Goal: Information Seeking & Learning: Learn about a topic

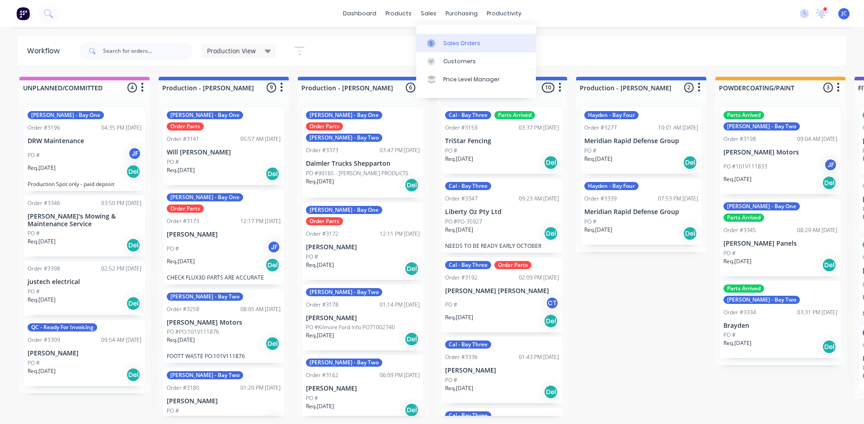
click at [455, 42] on div "Sales Orders" at bounding box center [461, 43] width 37 height 8
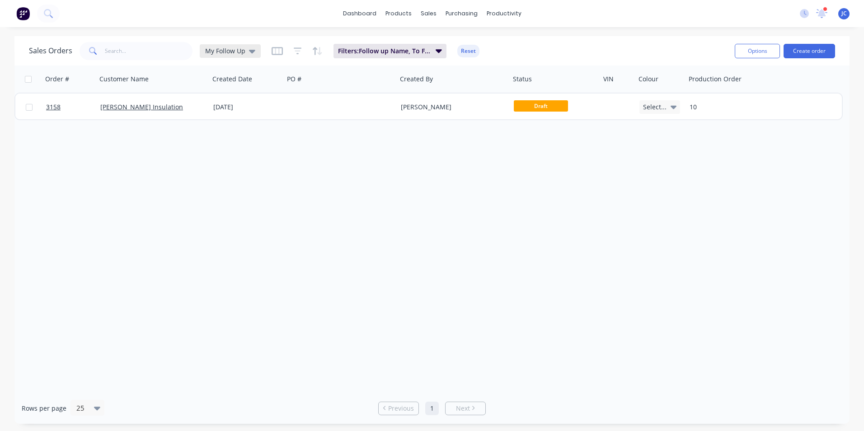
click at [221, 46] on div "My Follow Up" at bounding box center [230, 51] width 61 height 14
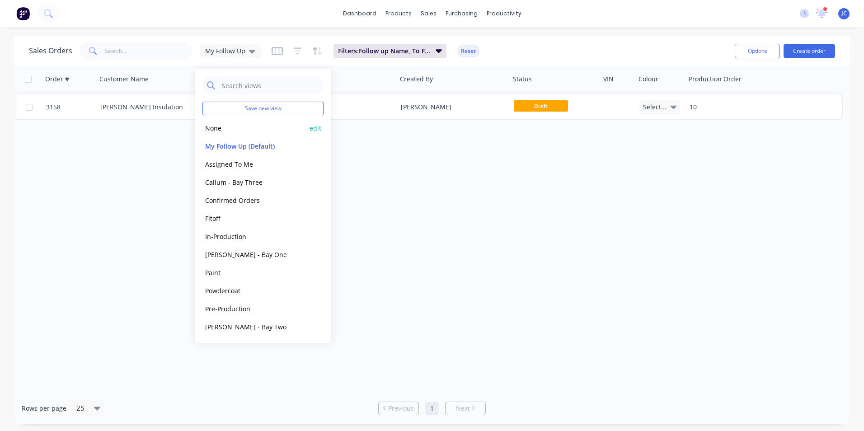
click at [231, 132] on button "None" at bounding box center [253, 128] width 103 height 10
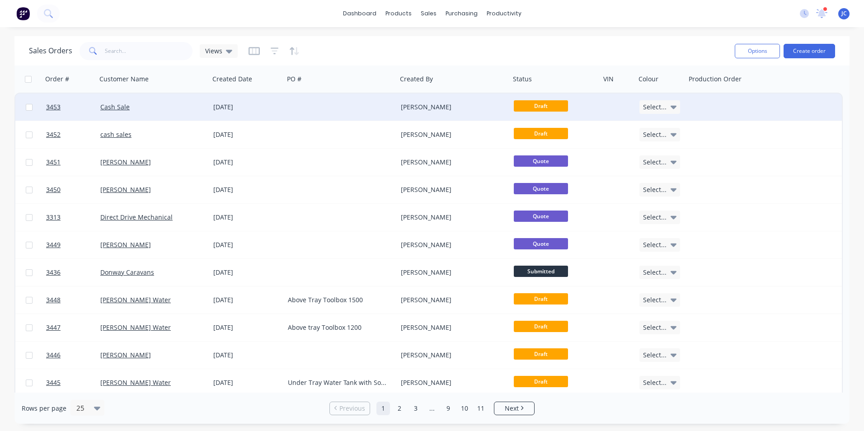
click at [231, 112] on div "[DATE]" at bounding box center [247, 107] width 75 height 27
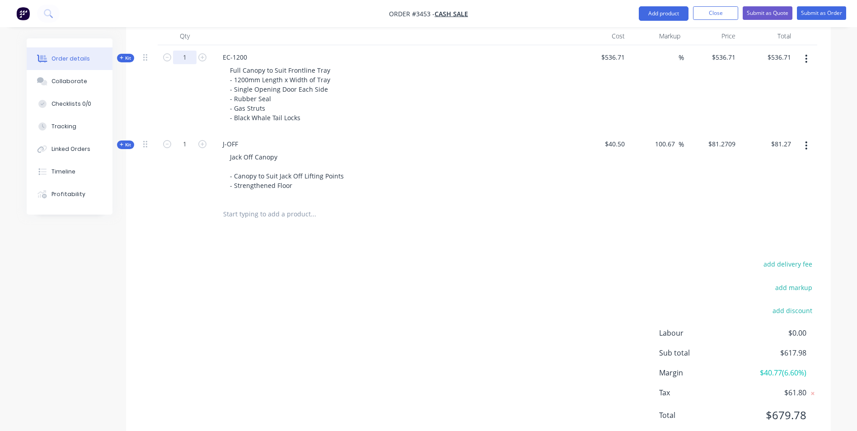
scroll to position [265, 0]
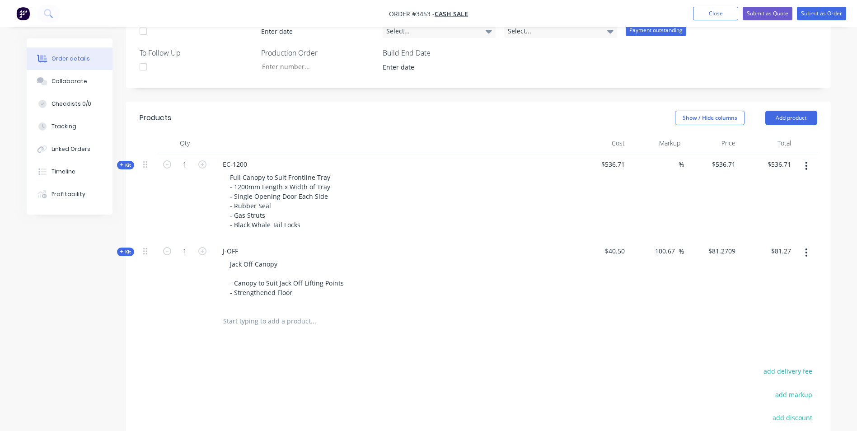
click at [125, 250] on span "Kit" at bounding box center [126, 252] width 12 height 7
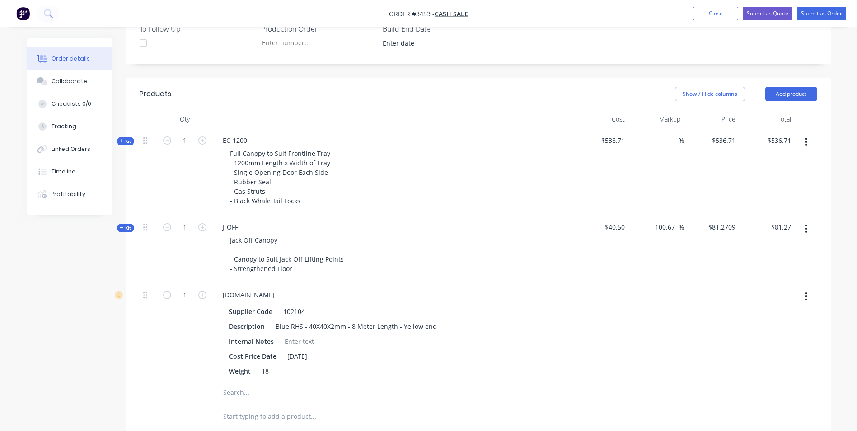
scroll to position [310, 0]
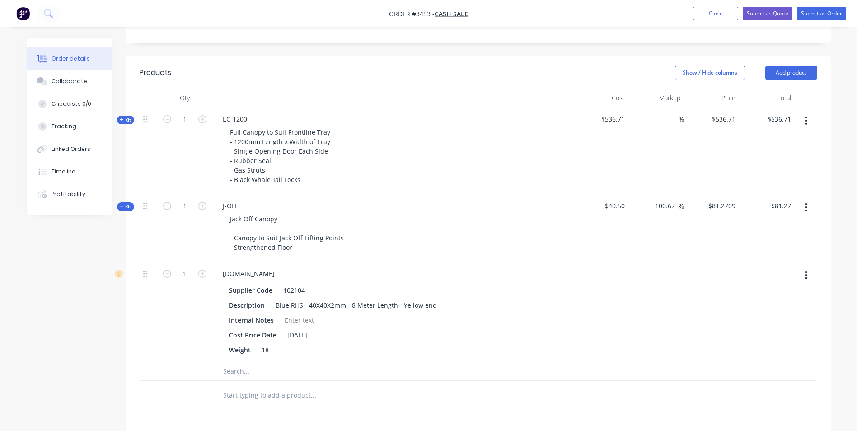
click at [121, 121] on icon "button" at bounding box center [122, 120] width 4 height 5
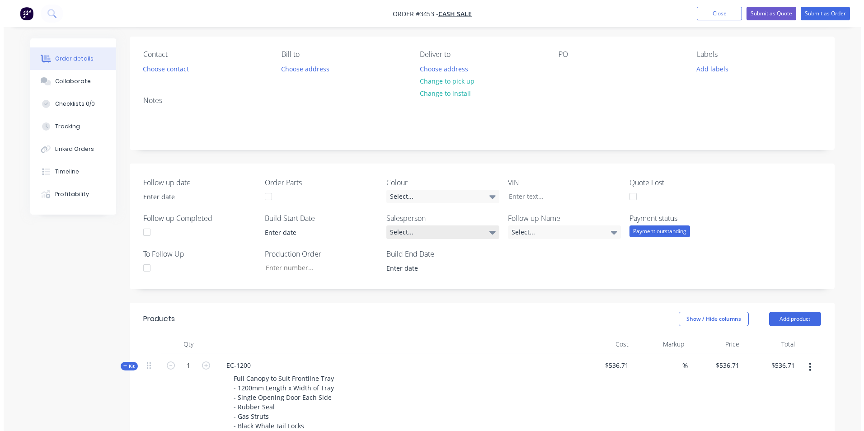
scroll to position [0, 0]
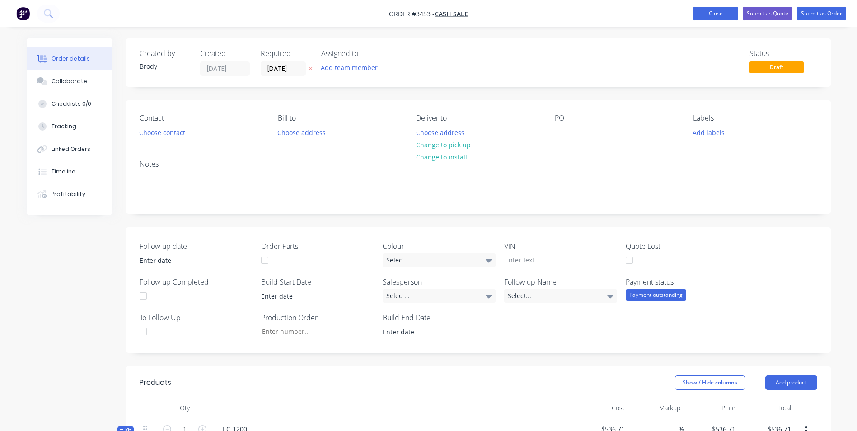
click at [708, 17] on button "Close" at bounding box center [715, 14] width 45 height 14
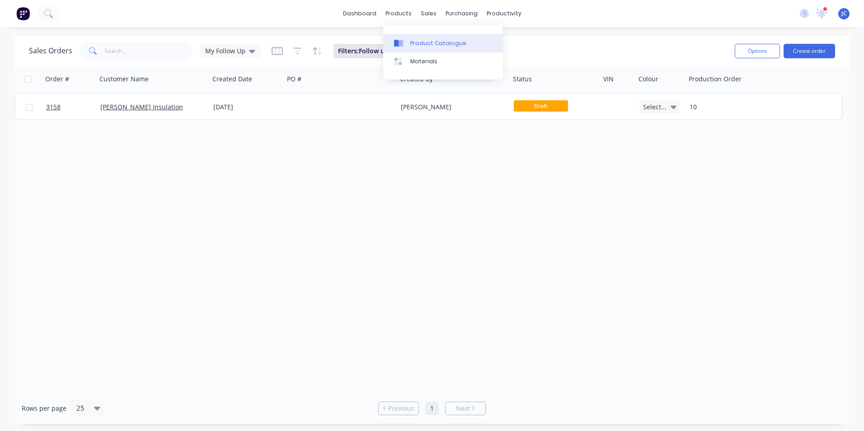
click at [433, 41] on div "Product Catalogue" at bounding box center [438, 43] width 56 height 8
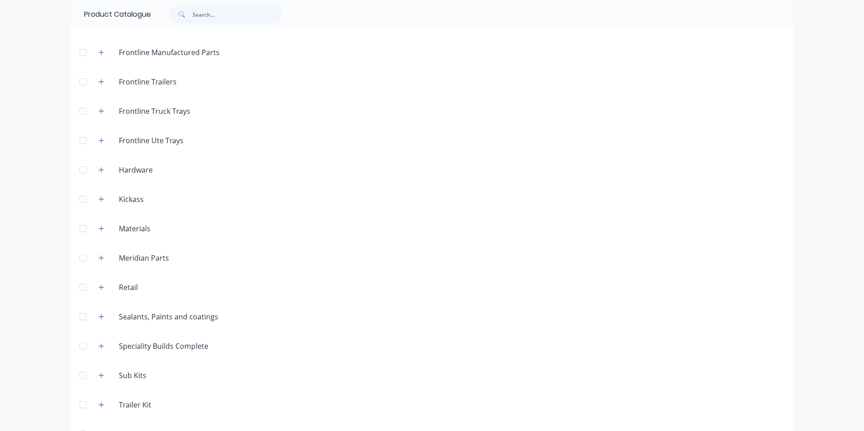
scroll to position [226, 0]
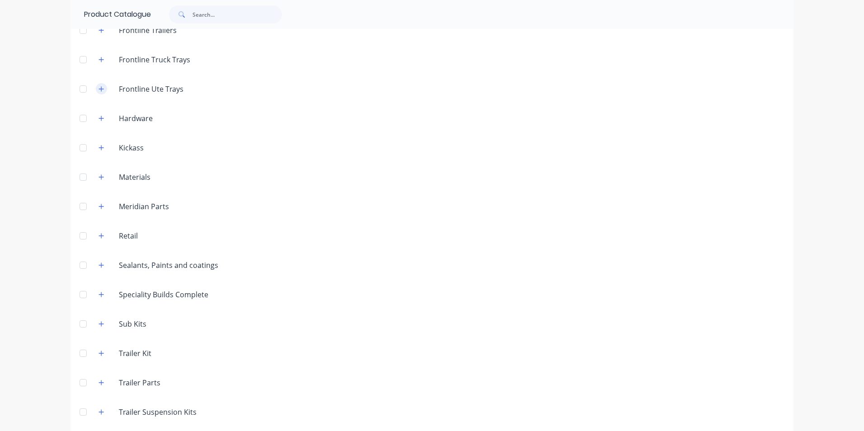
click at [101, 88] on icon "button" at bounding box center [101, 89] width 5 height 6
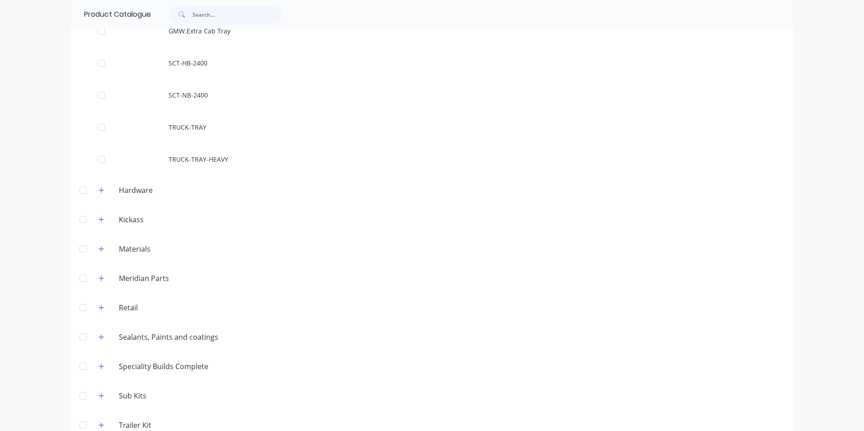
scroll to position [491, 0]
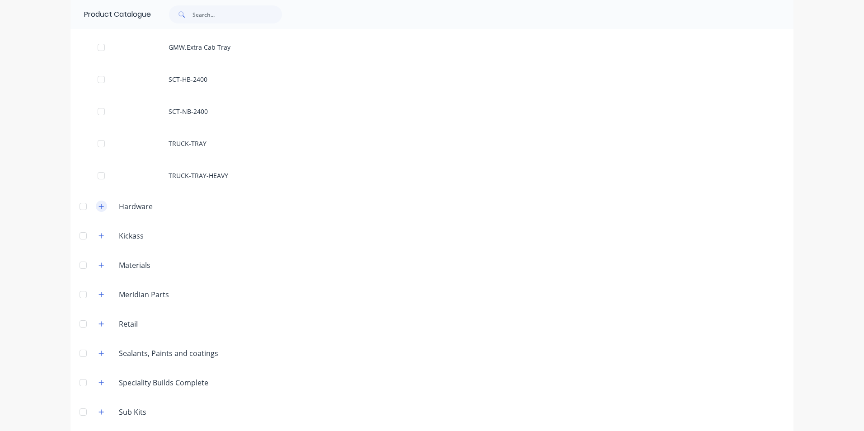
click at [99, 210] on button "button" at bounding box center [101, 206] width 11 height 11
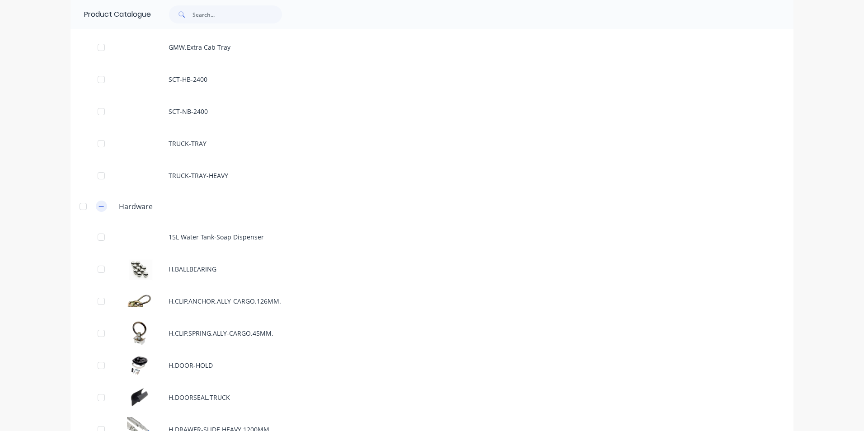
click at [99, 210] on button "button" at bounding box center [101, 206] width 11 height 11
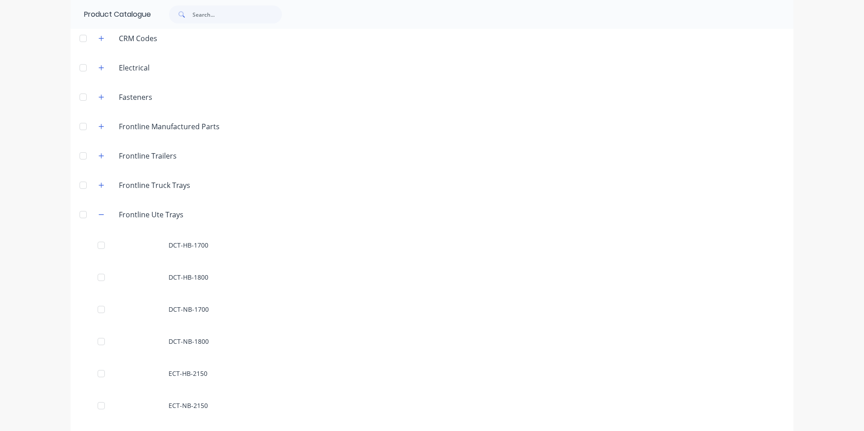
scroll to position [84, 0]
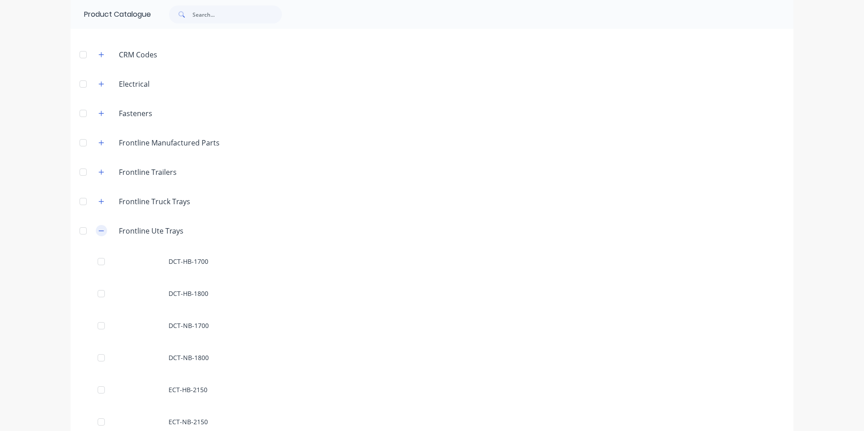
click at [99, 231] on icon "button" at bounding box center [101, 231] width 5 height 0
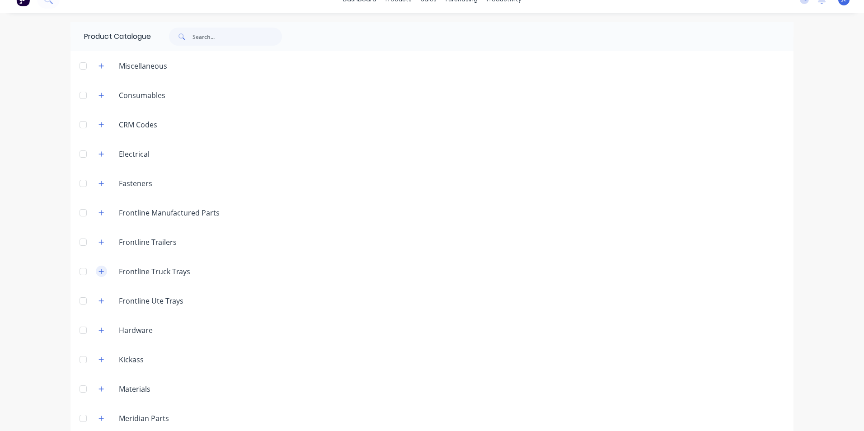
scroll to position [0, 0]
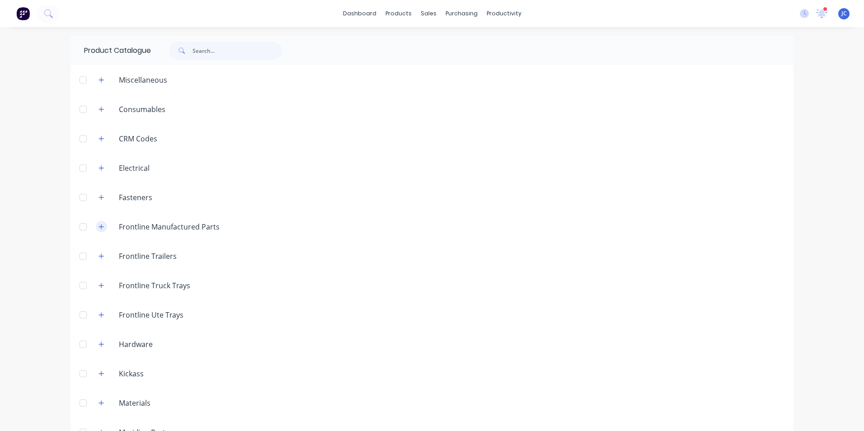
click at [99, 229] on icon "button" at bounding box center [101, 227] width 5 height 6
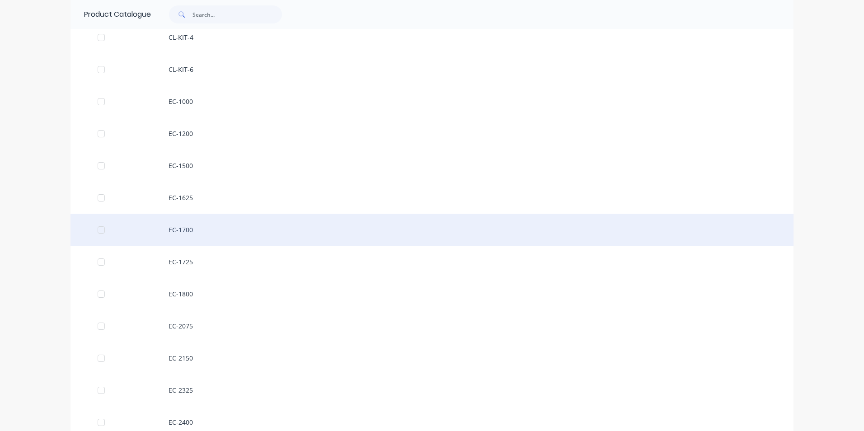
scroll to position [271, 0]
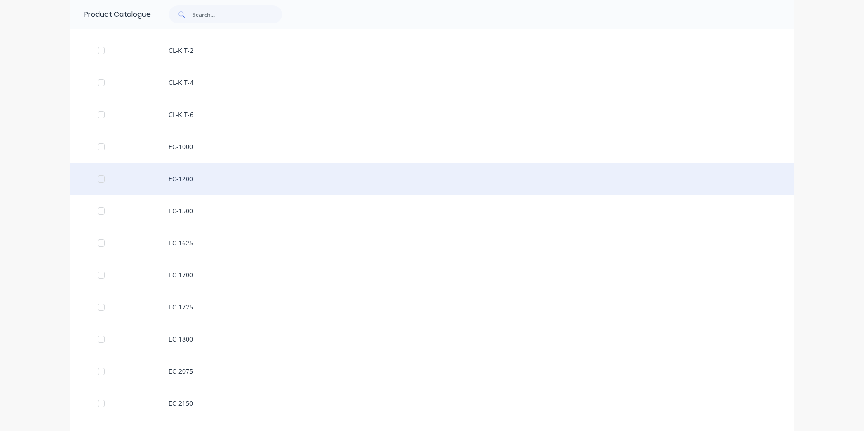
click at [172, 179] on div "EC-1200" at bounding box center [432, 179] width 723 height 32
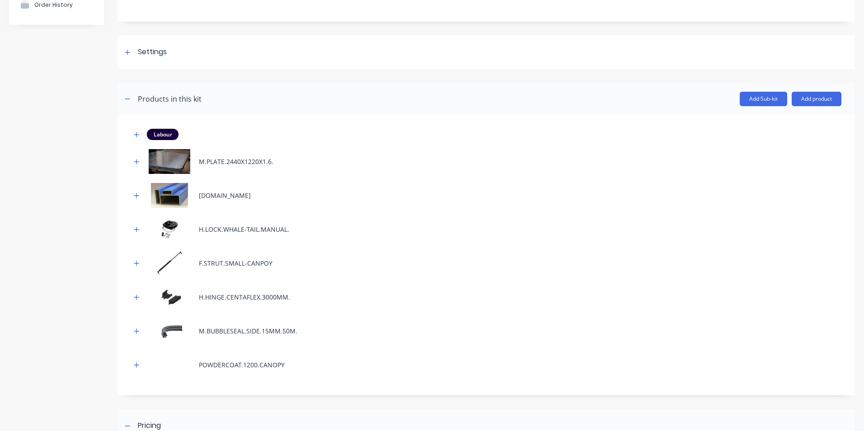
scroll to position [90, 0]
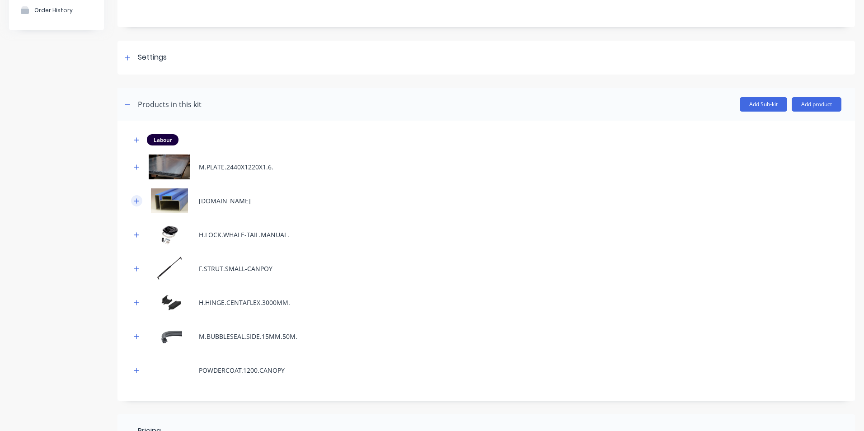
click at [134, 201] on icon "button" at bounding box center [136, 201] width 5 height 6
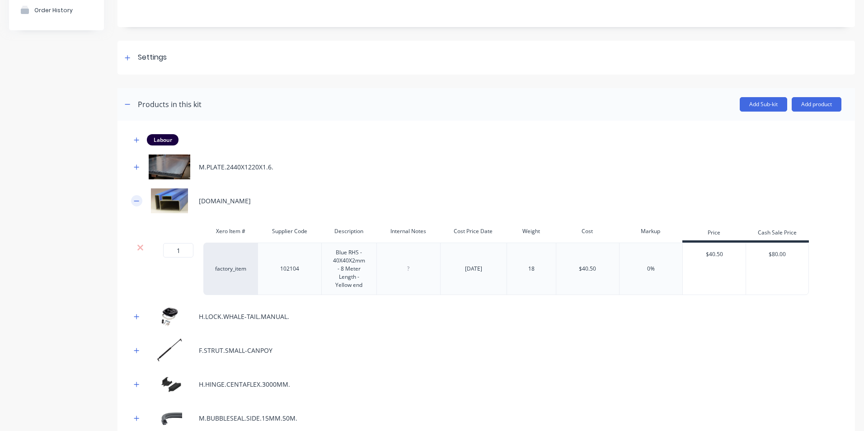
click at [134, 201] on icon "button" at bounding box center [136, 201] width 5 height 6
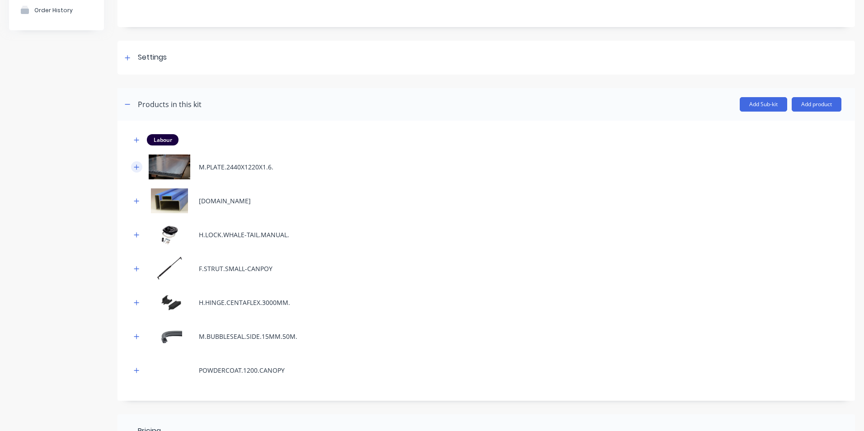
click at [138, 168] on icon "button" at bounding box center [136, 167] width 5 height 6
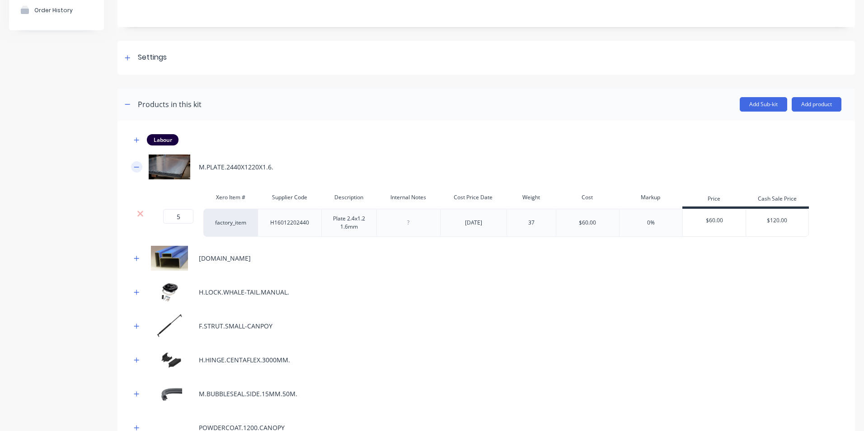
click at [138, 168] on icon "button" at bounding box center [136, 167] width 5 height 6
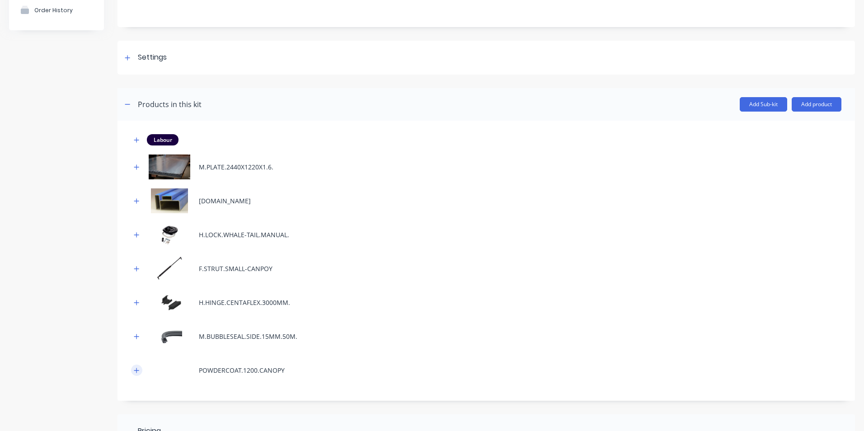
click at [139, 368] on icon "button" at bounding box center [136, 370] width 5 height 6
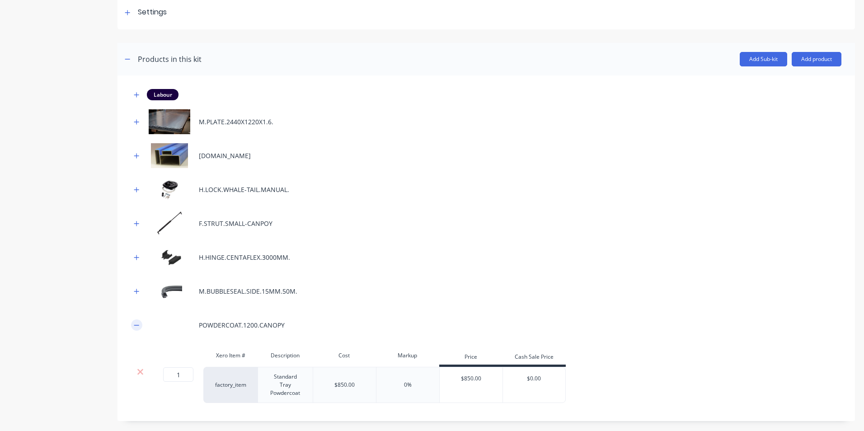
click at [137, 327] on icon "button" at bounding box center [136, 325] width 5 height 6
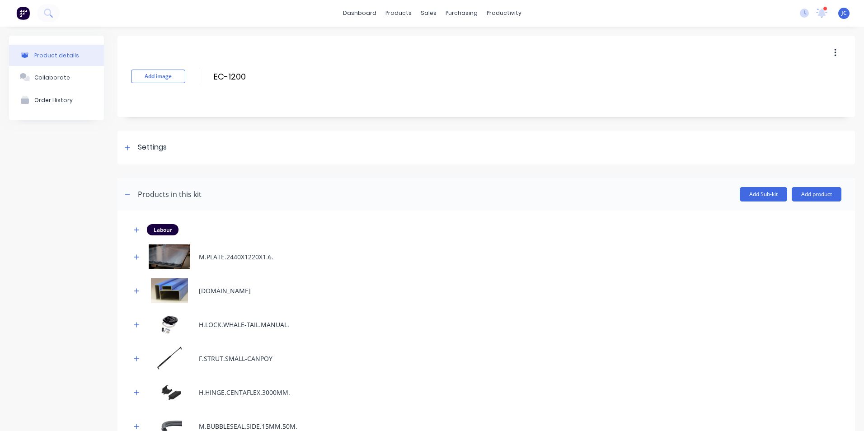
scroll to position [0, 0]
click at [415, 42] on div "Product Catalogue" at bounding box center [435, 43] width 56 height 8
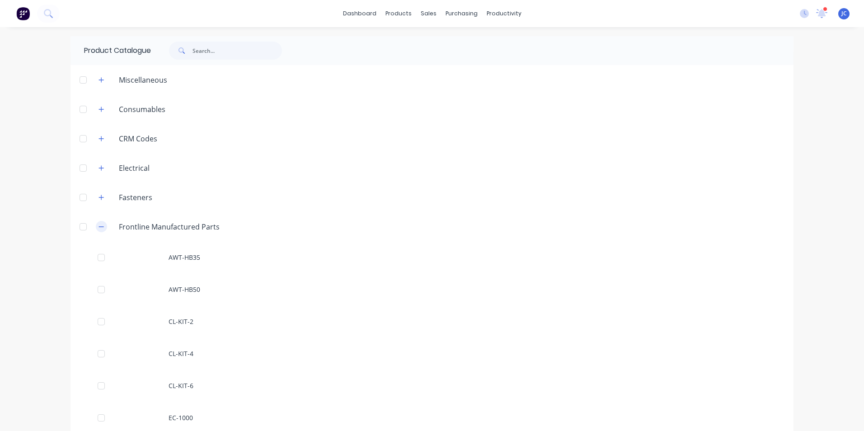
click at [99, 227] on icon "button" at bounding box center [101, 227] width 5 height 6
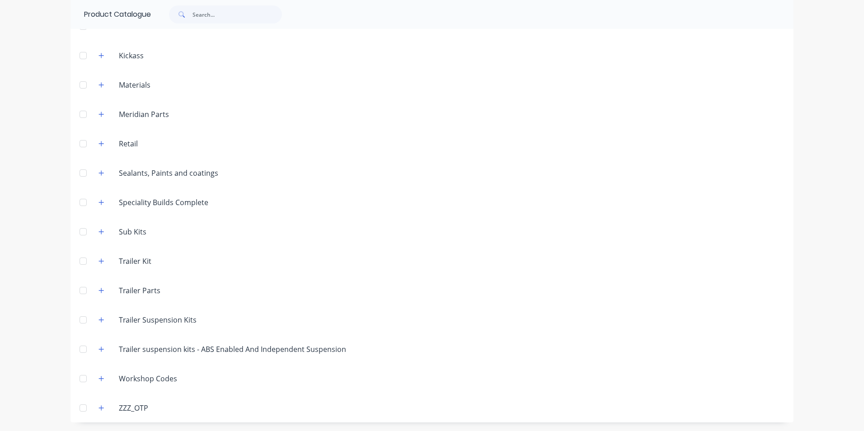
scroll to position [319, 0]
click at [100, 233] on icon "button" at bounding box center [101, 231] width 5 height 6
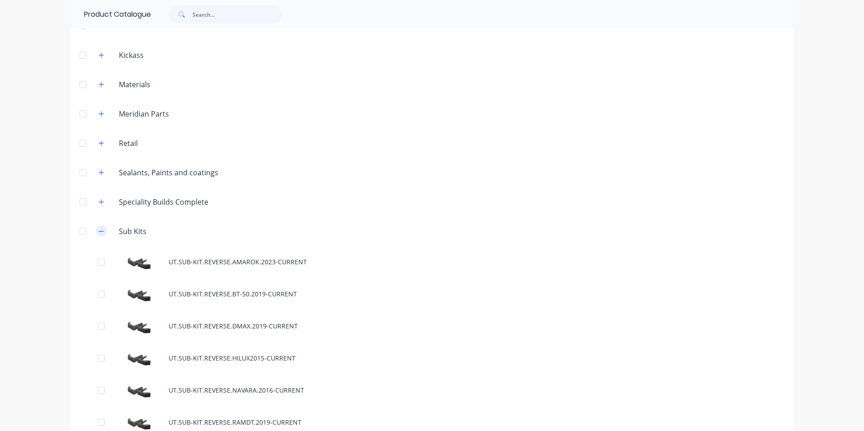
click at [100, 233] on icon "button" at bounding box center [101, 231] width 5 height 6
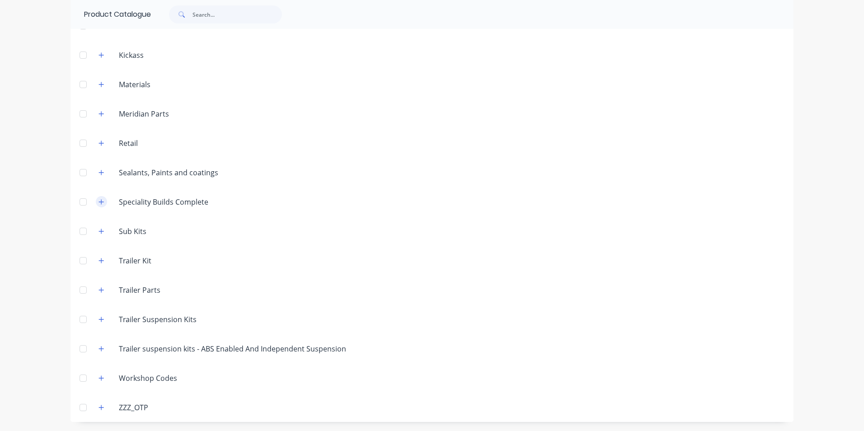
click at [99, 205] on icon "button" at bounding box center [101, 202] width 5 height 6
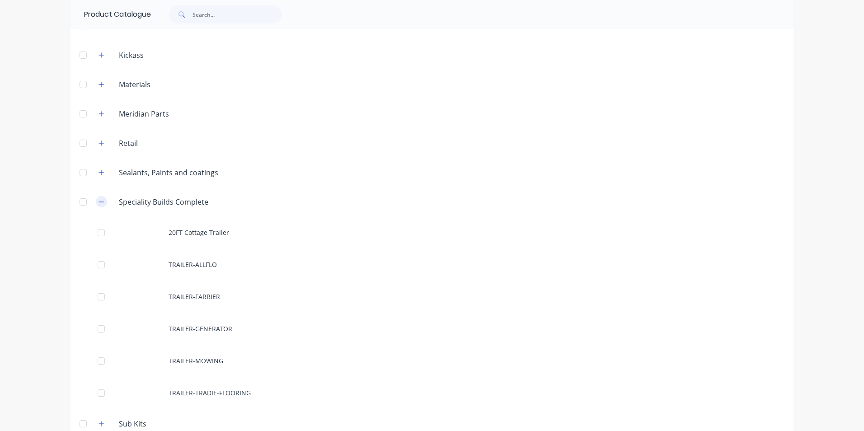
click at [99, 205] on icon "button" at bounding box center [101, 202] width 5 height 6
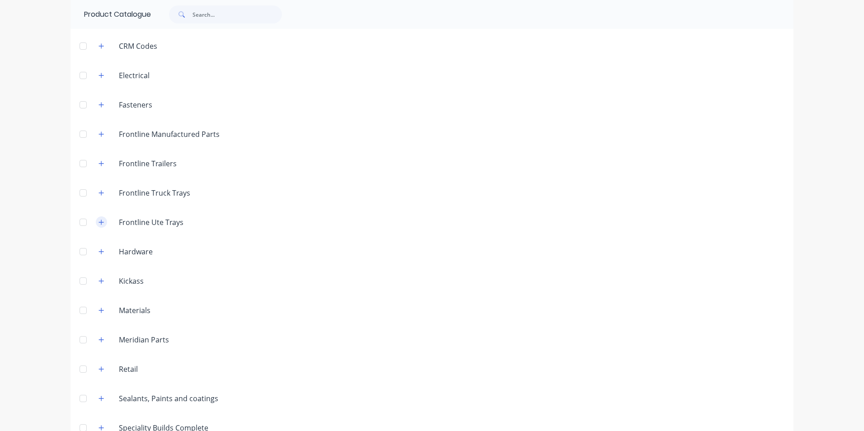
scroll to position [47, 0]
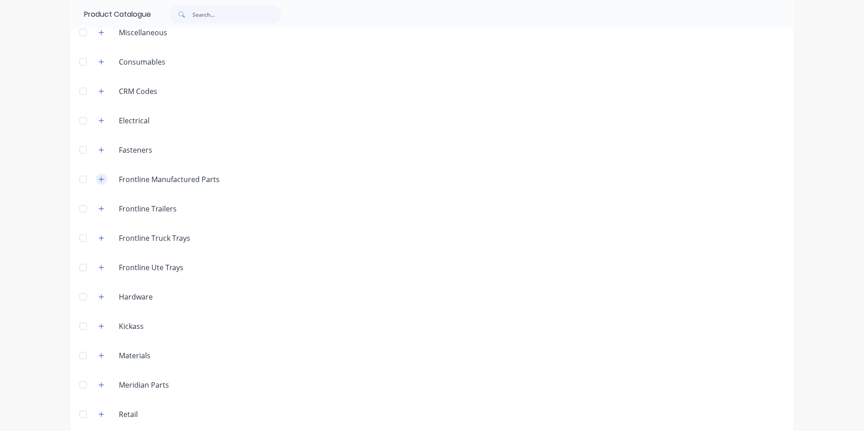
click at [99, 180] on icon "button" at bounding box center [101, 179] width 5 height 6
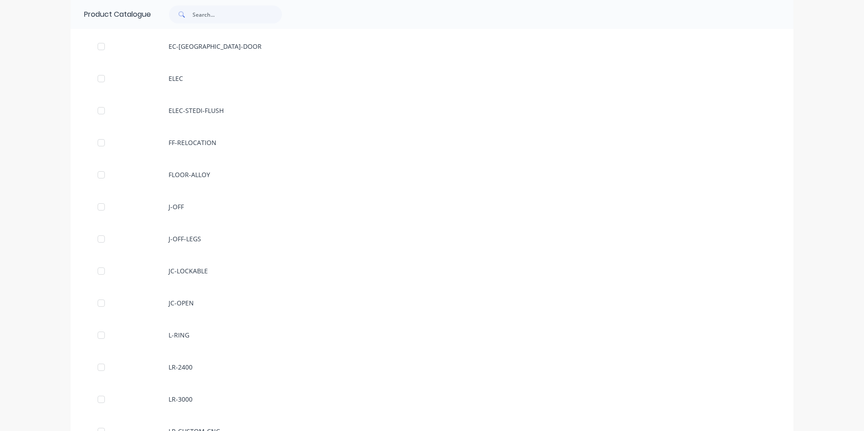
scroll to position [1042, 0]
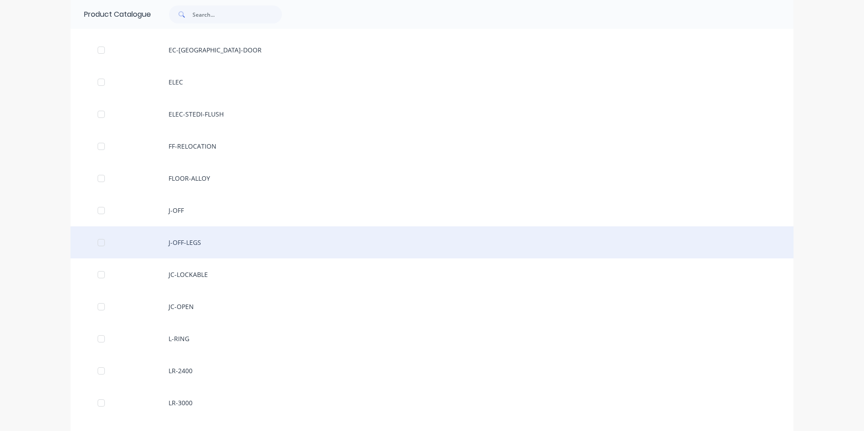
click at [228, 247] on div "J-OFF-LEGS" at bounding box center [432, 242] width 723 height 32
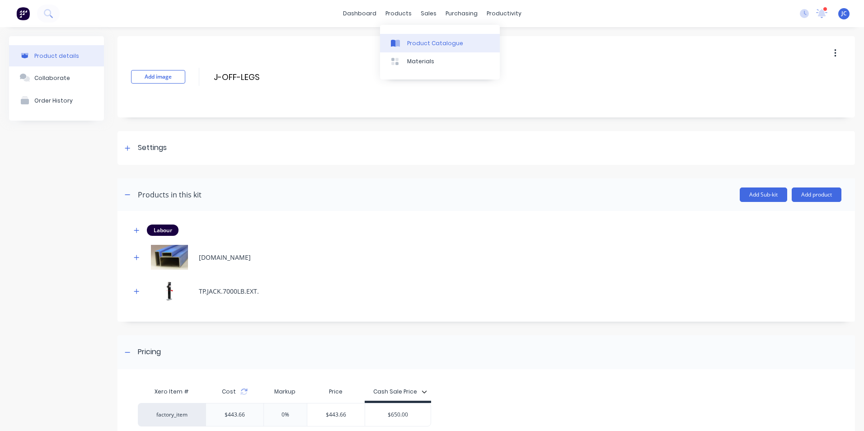
click at [410, 46] on div "Product Catalogue" at bounding box center [435, 43] width 56 height 8
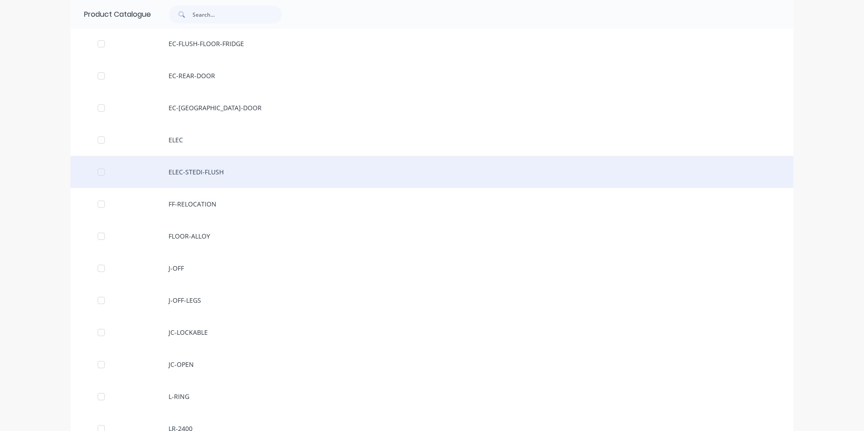
scroll to position [994, 0]
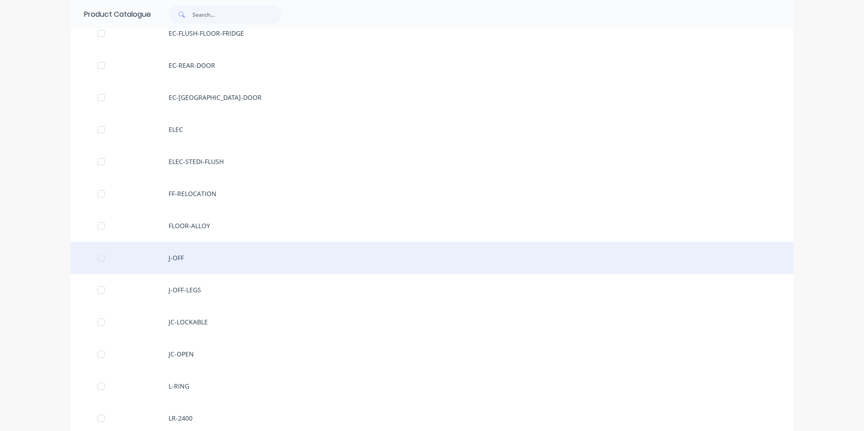
click at [193, 259] on div "J-OFF" at bounding box center [432, 258] width 723 height 32
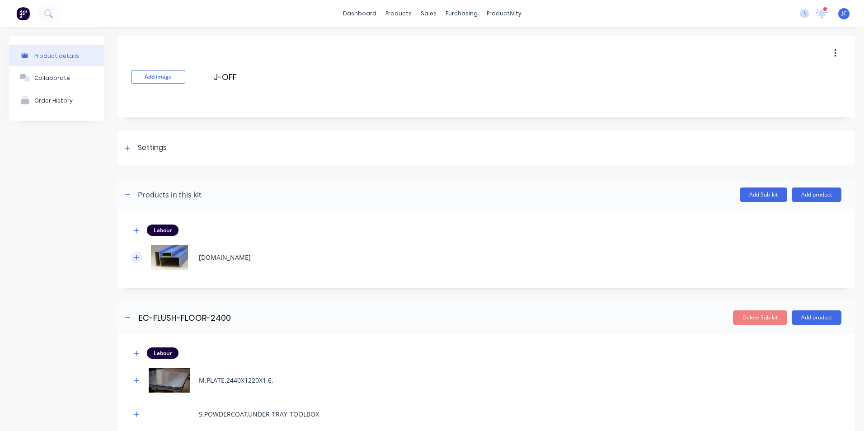
click at [135, 258] on icon "button" at bounding box center [136, 257] width 5 height 6
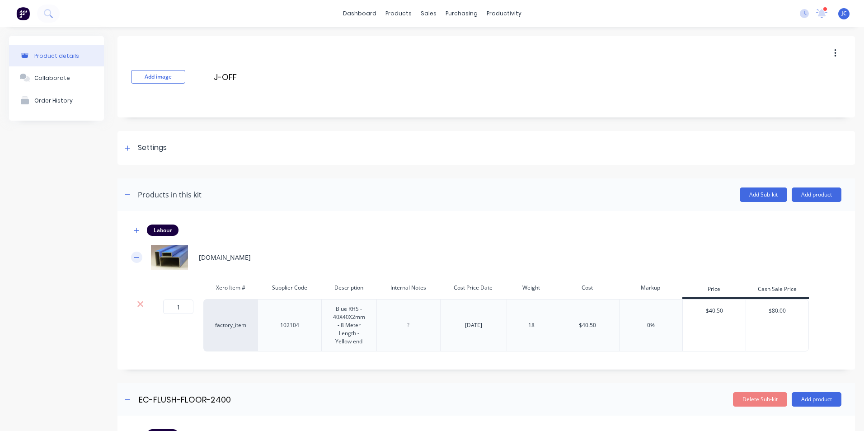
click at [135, 258] on icon "button" at bounding box center [136, 257] width 5 height 6
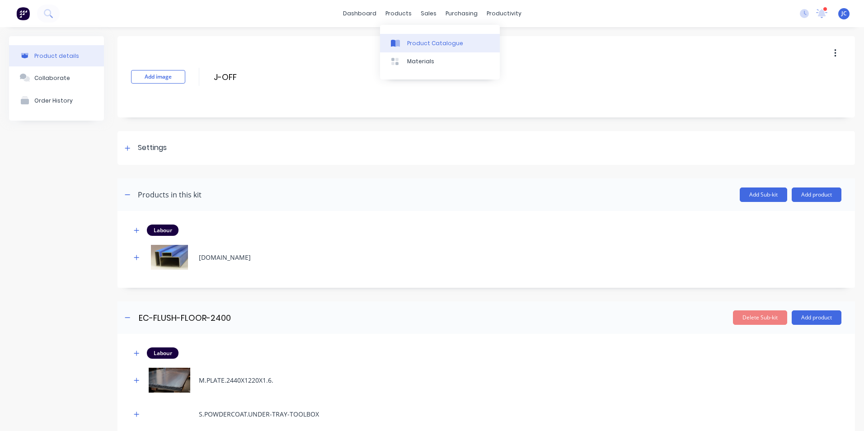
click at [420, 45] on div "Product Catalogue" at bounding box center [435, 43] width 56 height 8
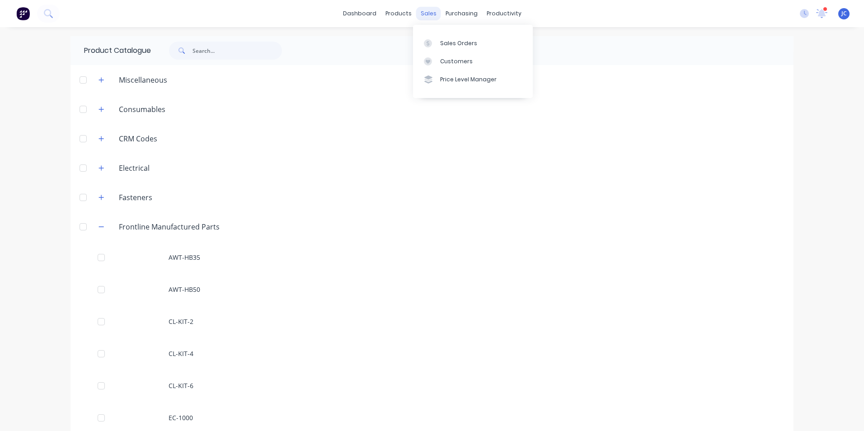
click at [426, 14] on div "sales" at bounding box center [428, 14] width 25 height 14
click at [433, 39] on div at bounding box center [431, 43] width 14 height 8
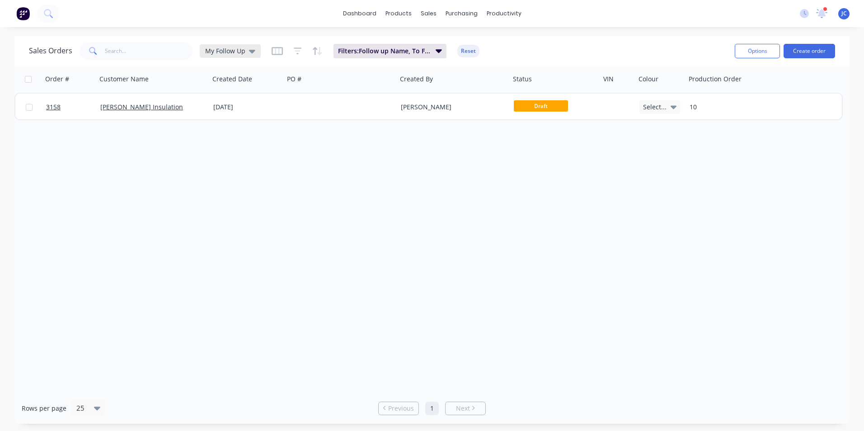
click at [232, 47] on span "My Follow Up" at bounding box center [225, 50] width 40 height 9
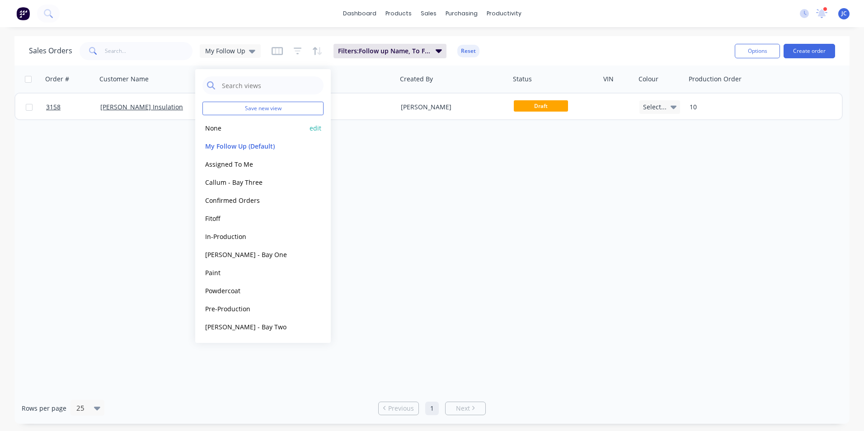
click at [271, 128] on button "None" at bounding box center [253, 128] width 103 height 10
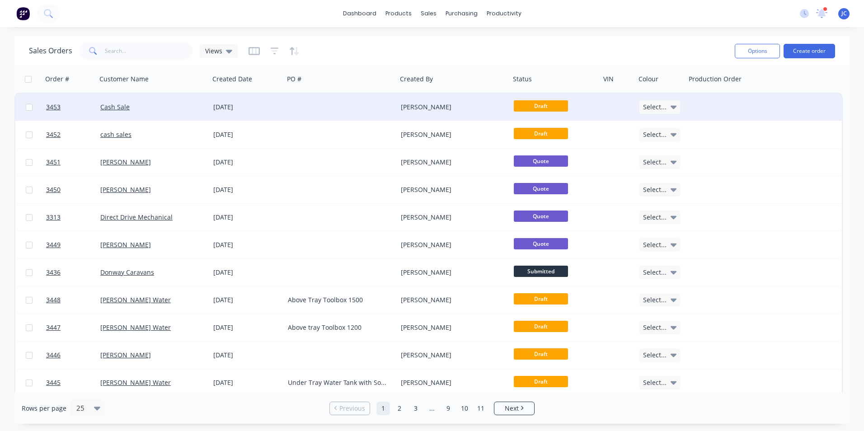
click at [175, 111] on div "Cash Sale" at bounding box center [150, 107] width 100 height 9
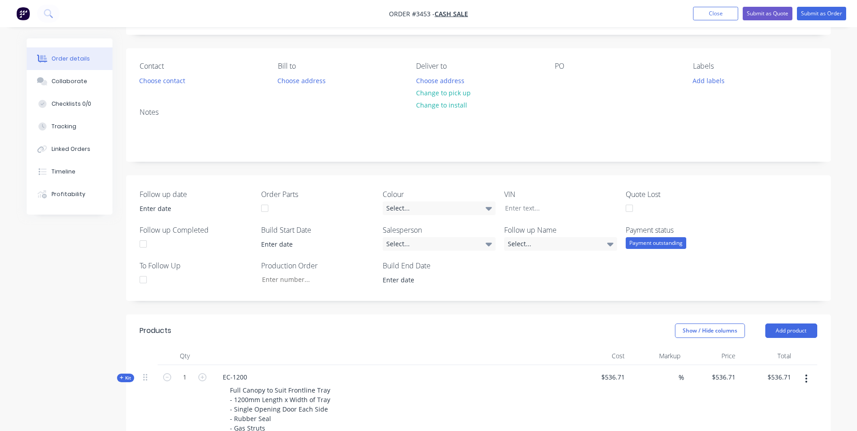
scroll to position [39, 0]
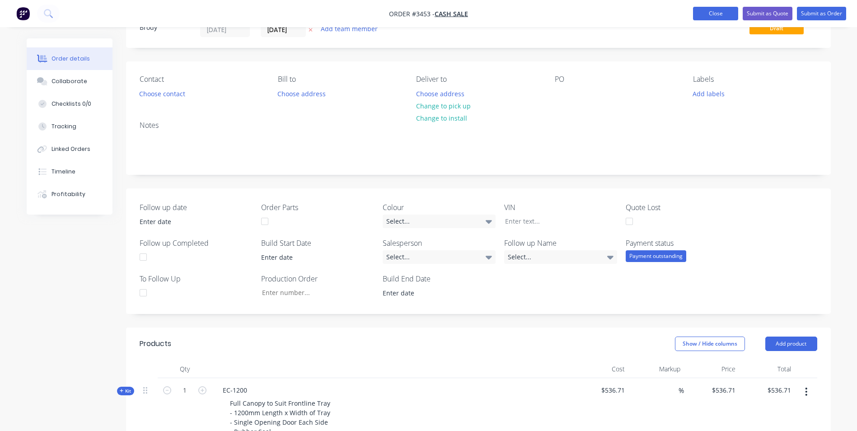
click at [706, 16] on button "Close" at bounding box center [715, 14] width 45 height 14
